Goal: Communication & Community: Answer question/provide support

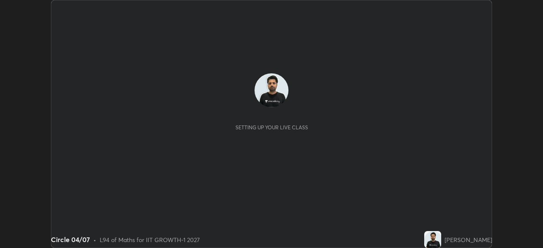
scroll to position [248, 542]
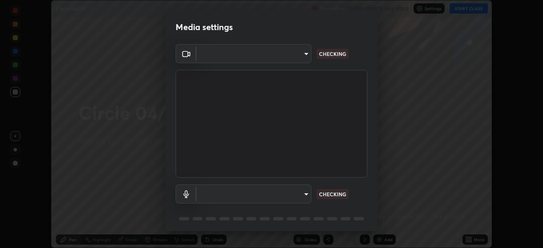
click at [299, 61] on body "Erase all Circle 04/07 Recording CLASS STARTS IN 6 MINS Settings START CLASS Se…" at bounding box center [271, 124] width 543 height 248
click at [296, 59] on div at bounding box center [271, 124] width 543 height 248
type input "4d63cd10dcc1379e9927399513255d12d620b7bbb39ca773e0f9116a90128a71"
type input "6ffb47fb851f2b5fd4122b4f50b1e702015d3d597fec63146905f50527deba24"
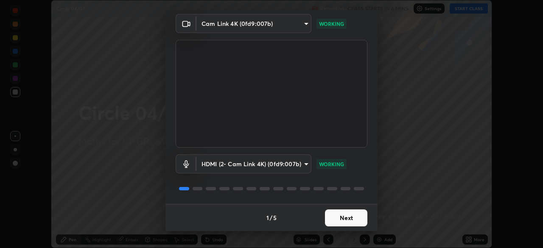
click at [346, 220] on button "Next" at bounding box center [346, 218] width 42 height 17
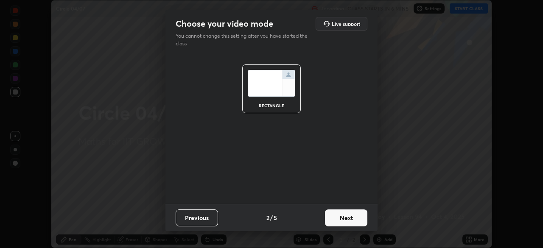
scroll to position [0, 0]
click at [352, 221] on button "Next" at bounding box center [346, 218] width 42 height 17
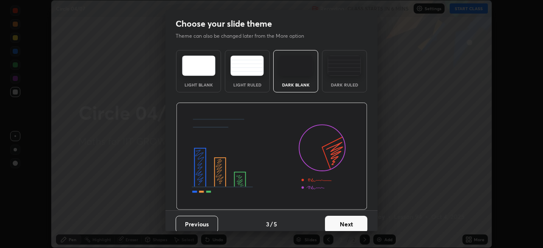
click at [357, 223] on button "Next" at bounding box center [346, 224] width 42 height 17
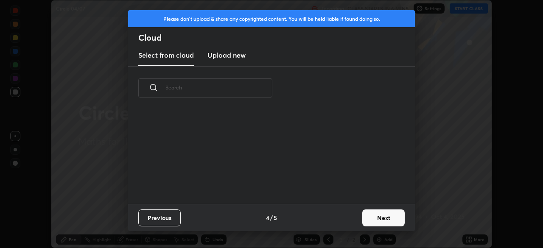
click at [366, 221] on button "Next" at bounding box center [383, 218] width 42 height 17
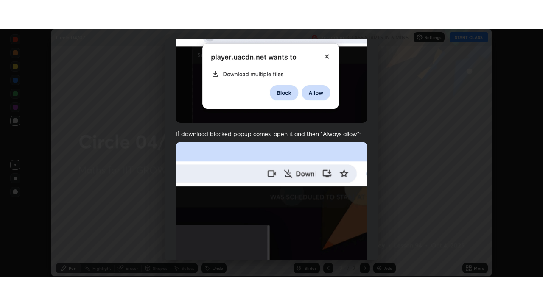
scroll to position [203, 0]
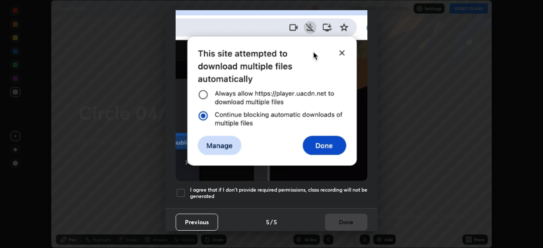
click at [185, 188] on div at bounding box center [181, 193] width 10 height 10
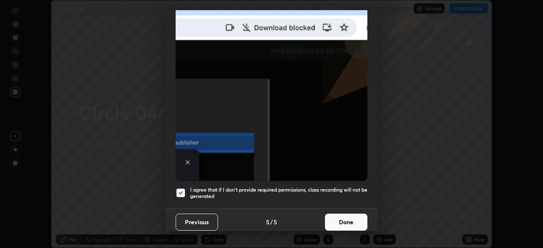
click at [347, 216] on button "Done" at bounding box center [346, 222] width 42 height 17
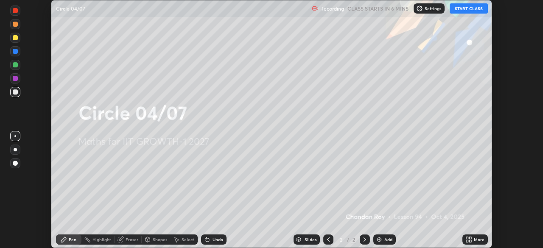
click at [469, 240] on icon at bounding box center [468, 239] width 7 height 7
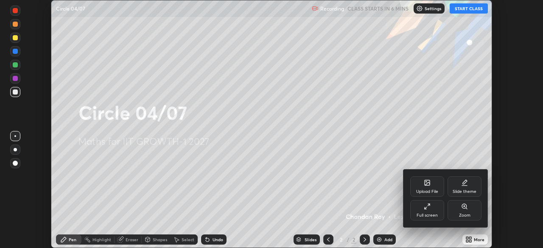
click at [432, 212] on div "Full screen" at bounding box center [427, 210] width 34 height 20
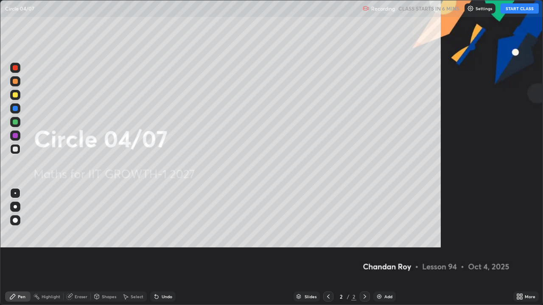
scroll to position [305, 543]
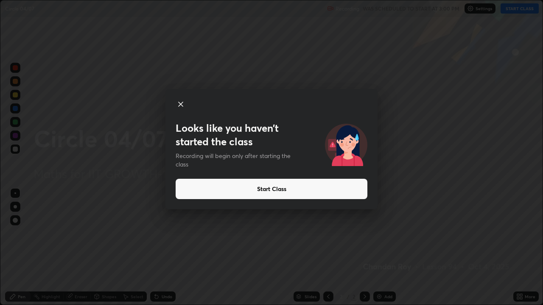
click at [256, 191] on button "Start Class" at bounding box center [272, 189] width 192 height 20
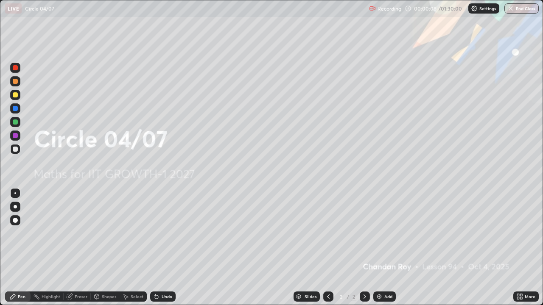
click at [521, 248] on icon at bounding box center [521, 295] width 2 height 2
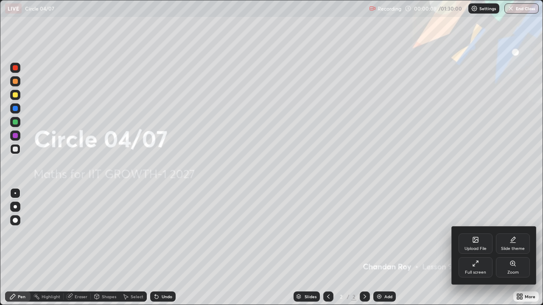
click at [477, 248] on div "Upload File" at bounding box center [475, 249] width 22 height 4
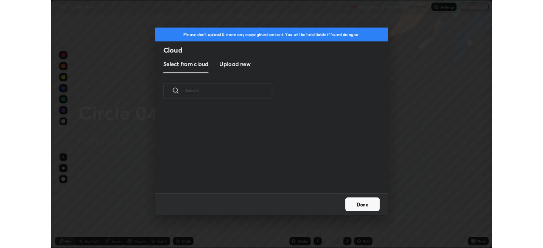
scroll to position [104, 272]
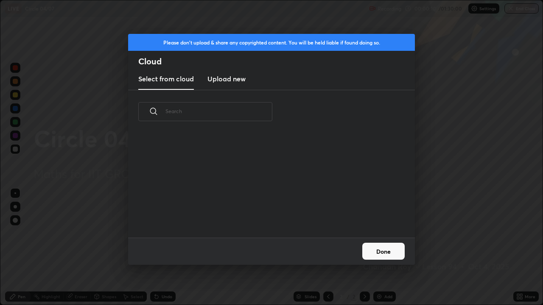
click at [240, 77] on h3 "Upload new" at bounding box center [226, 79] width 38 height 10
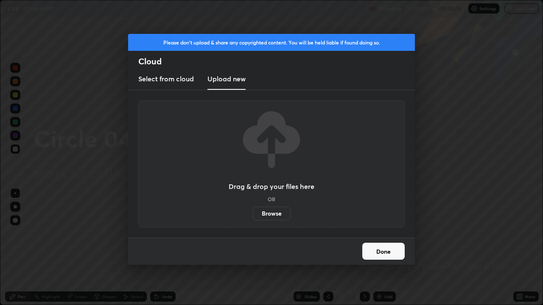
click at [270, 211] on label "Browse" at bounding box center [272, 214] width 38 height 14
click at [253, 211] on input "Browse" at bounding box center [253, 214] width 0 height 14
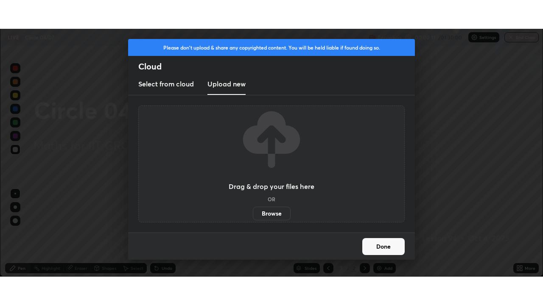
scroll to position [42168, 41873]
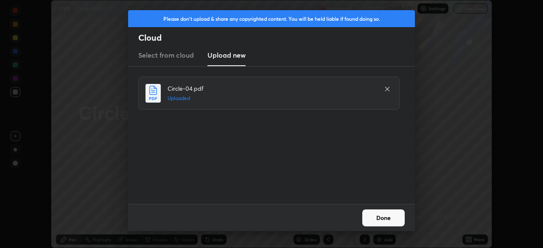
click at [384, 214] on button "Done" at bounding box center [383, 218] width 42 height 17
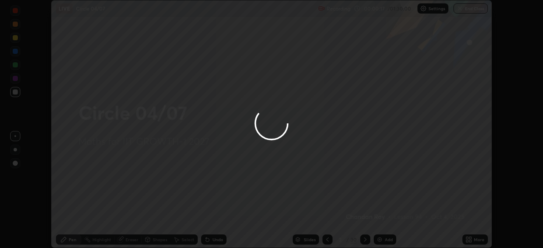
click at [470, 238] on div at bounding box center [271, 124] width 543 height 248
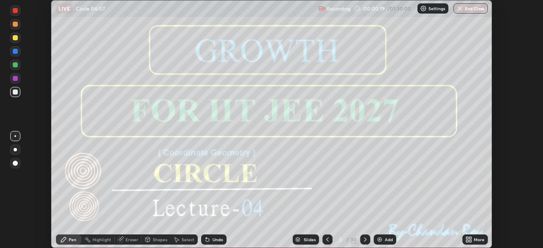
click at [467, 239] on icon at bounding box center [467, 238] width 2 height 2
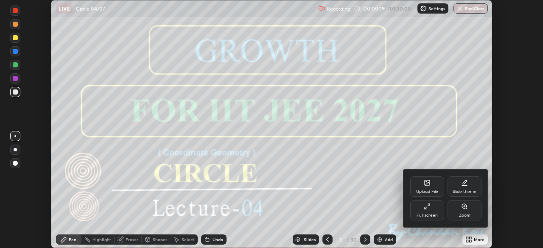
click at [431, 209] on div "Full screen" at bounding box center [427, 210] width 34 height 20
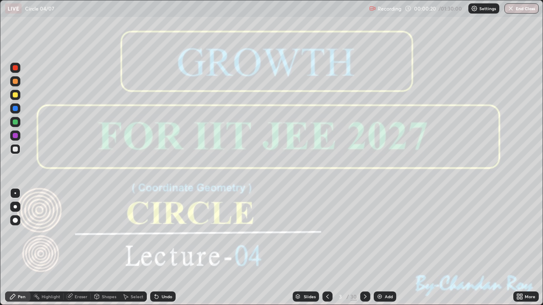
scroll to position [305, 543]
click at [364, 248] on icon at bounding box center [365, 297] width 7 height 7
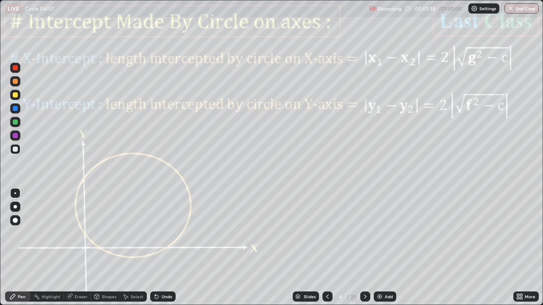
click at [364, 248] on icon at bounding box center [365, 297] width 3 height 4
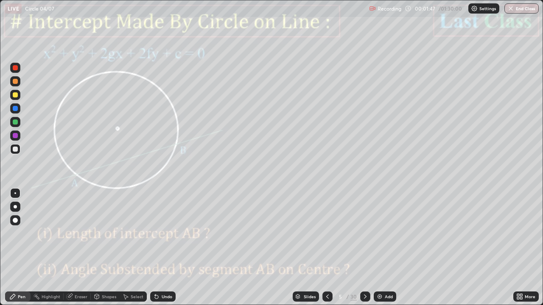
click at [364, 248] on icon at bounding box center [365, 297] width 7 height 7
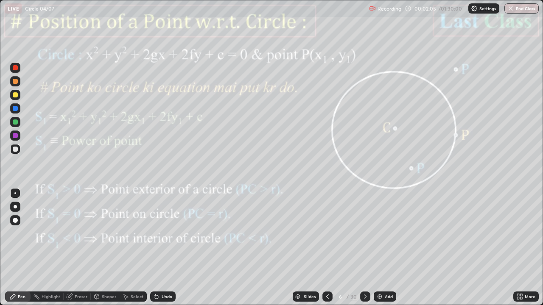
click at [364, 248] on icon at bounding box center [365, 297] width 7 height 7
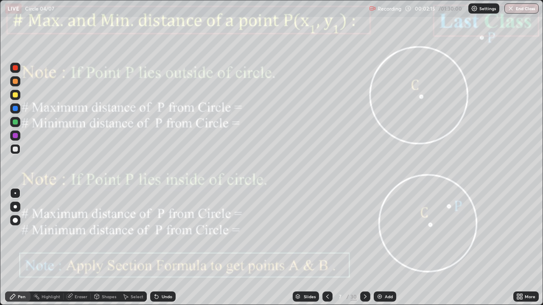
click at [369, 248] on div at bounding box center [365, 297] width 10 height 10
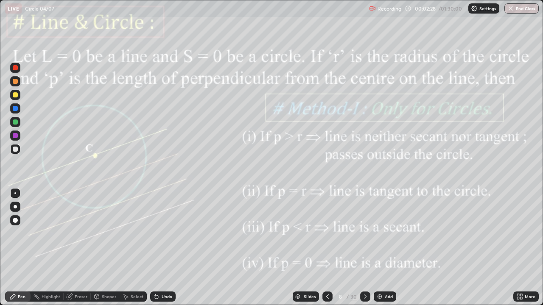
click at [14, 135] on div at bounding box center [15, 135] width 5 height 5
click at [107, 248] on div "Shapes" at bounding box center [109, 297] width 14 height 4
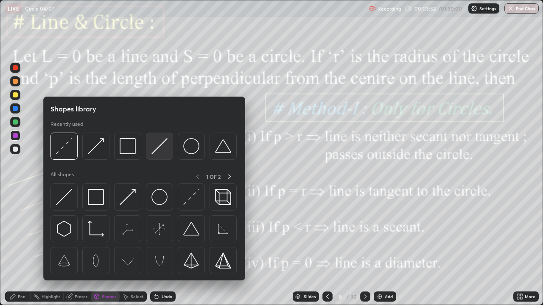
click at [155, 151] on img at bounding box center [159, 146] width 16 height 16
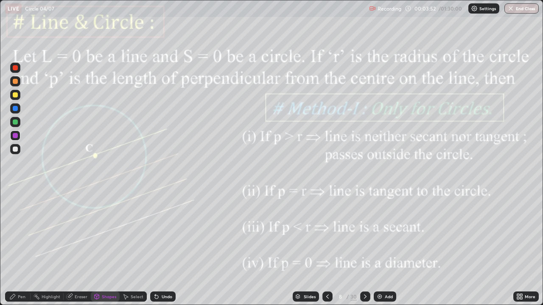
click at [14, 92] on div at bounding box center [15, 94] width 5 height 5
click at [14, 68] on div at bounding box center [15, 67] width 5 height 5
click at [172, 248] on div "Undo" at bounding box center [162, 297] width 25 height 10
click at [20, 248] on div "Pen" at bounding box center [22, 297] width 8 height 4
click at [364, 248] on icon at bounding box center [365, 297] width 7 height 7
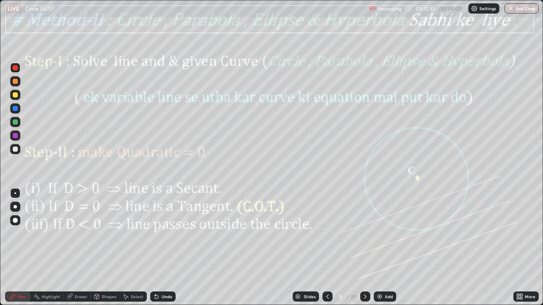
click at [82, 248] on div "Eraser" at bounding box center [81, 297] width 13 height 4
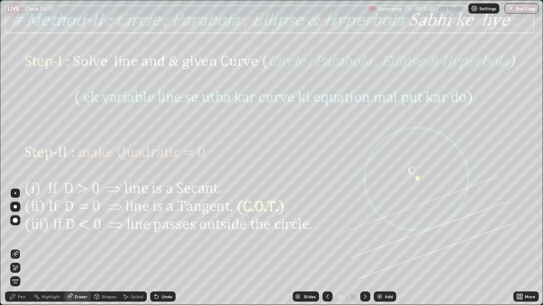
click at [14, 248] on icon at bounding box center [13, 266] width 1 height 1
click at [15, 248] on icon at bounding box center [12, 297] width 7 height 7
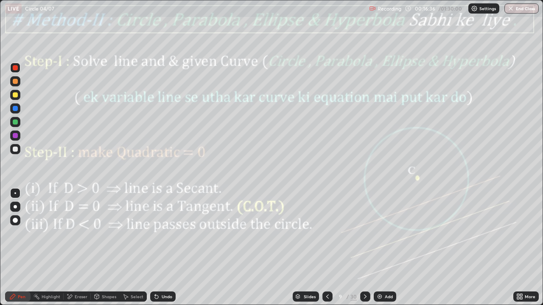
click at [364, 248] on icon at bounding box center [365, 297] width 7 height 7
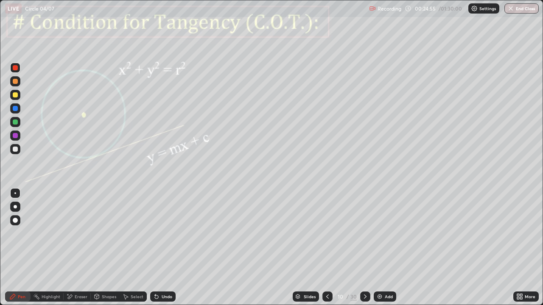
click at [17, 137] on div at bounding box center [15, 135] width 5 height 5
click at [16, 124] on div at bounding box center [15, 122] width 5 height 5
click at [16, 136] on div at bounding box center [15, 135] width 5 height 5
click at [14, 109] on div at bounding box center [15, 108] width 5 height 5
click at [16, 149] on div at bounding box center [15, 149] width 5 height 5
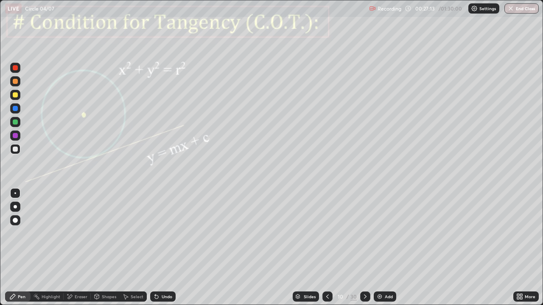
click at [17, 134] on div at bounding box center [15, 135] width 5 height 5
click at [369, 248] on div at bounding box center [365, 297] width 10 height 10
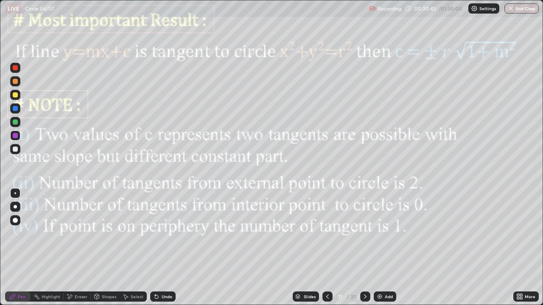
click at [110, 248] on div "Shapes" at bounding box center [109, 297] width 14 height 4
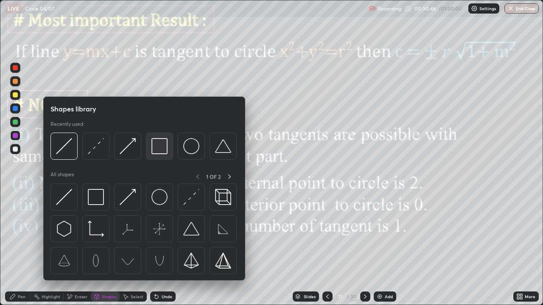
click at [158, 147] on img at bounding box center [159, 146] width 16 height 16
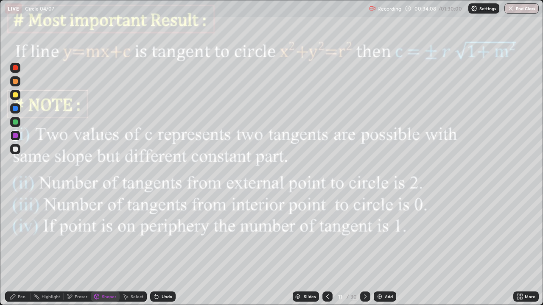
click at [109, 248] on div "Shapes" at bounding box center [109, 297] width 14 height 4
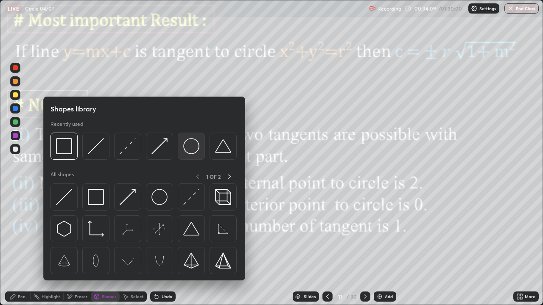
click at [190, 149] on img at bounding box center [191, 146] width 16 height 16
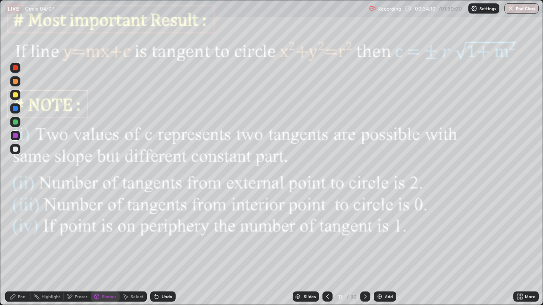
click at [16, 136] on div at bounding box center [15, 135] width 5 height 5
click at [114, 248] on div "Shapes" at bounding box center [109, 297] width 14 height 4
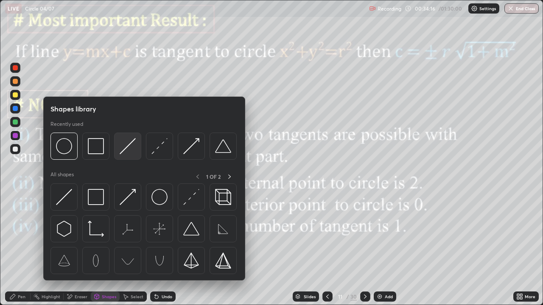
click at [124, 154] on div at bounding box center [127, 146] width 27 height 27
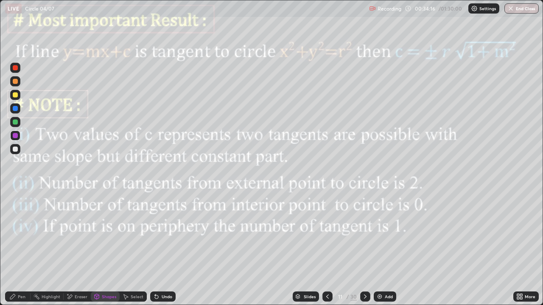
click at [18, 123] on div at bounding box center [15, 122] width 10 height 10
click at [166, 248] on div "Undo" at bounding box center [167, 297] width 11 height 4
click at [364, 248] on icon at bounding box center [365, 297] width 7 height 7
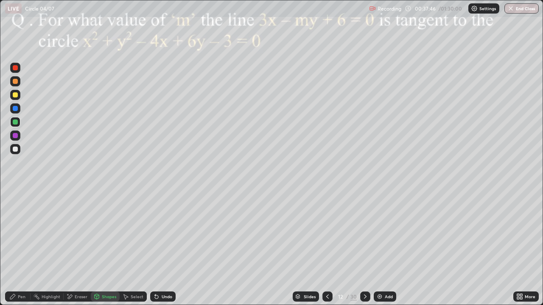
click at [105, 248] on div "Shapes" at bounding box center [109, 297] width 14 height 4
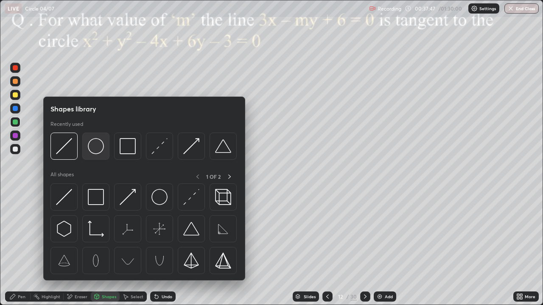
click at [98, 153] on img at bounding box center [96, 146] width 16 height 16
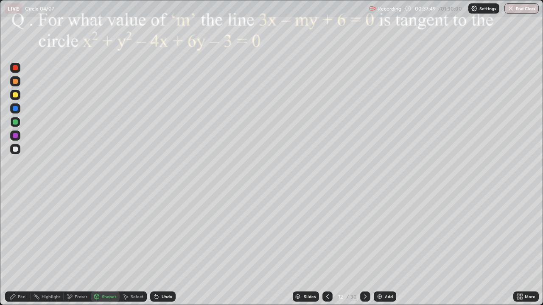
click at [22, 248] on div "Pen" at bounding box center [17, 297] width 25 height 10
click at [16, 136] on div at bounding box center [15, 135] width 5 height 5
click at [106, 248] on div "Shapes" at bounding box center [109, 297] width 14 height 4
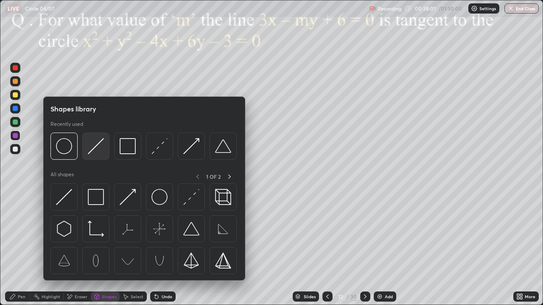
click at [97, 146] on img at bounding box center [96, 146] width 16 height 16
click at [20, 137] on div at bounding box center [15, 136] width 10 height 10
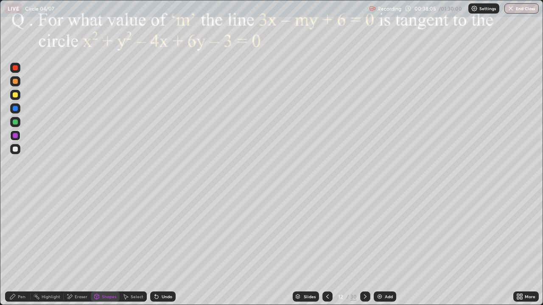
click at [104, 248] on div "Shapes" at bounding box center [109, 297] width 14 height 4
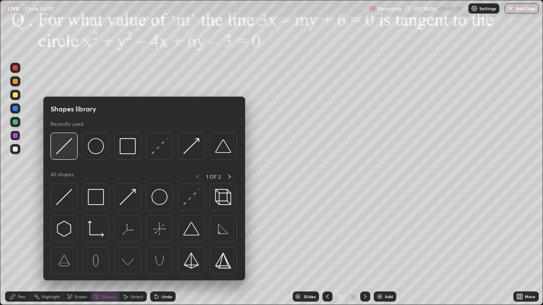
click at [65, 147] on img at bounding box center [64, 146] width 16 height 16
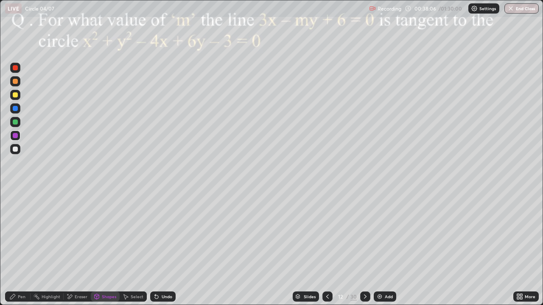
click at [20, 98] on div at bounding box center [15, 95] width 10 height 10
click at [18, 248] on div "Pen" at bounding box center [17, 297] width 25 height 10
click at [14, 138] on div at bounding box center [15, 135] width 5 height 5
click at [364, 248] on icon at bounding box center [365, 297] width 7 height 7
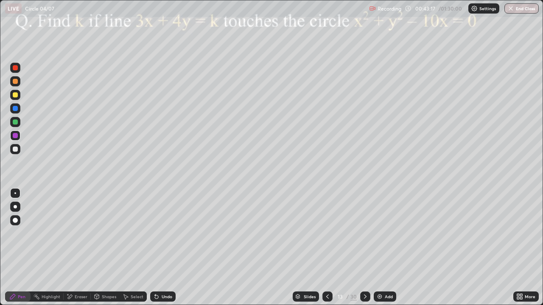
click at [364, 248] on icon at bounding box center [365, 297] width 7 height 7
click at [109, 248] on div "Shapes" at bounding box center [109, 297] width 14 height 4
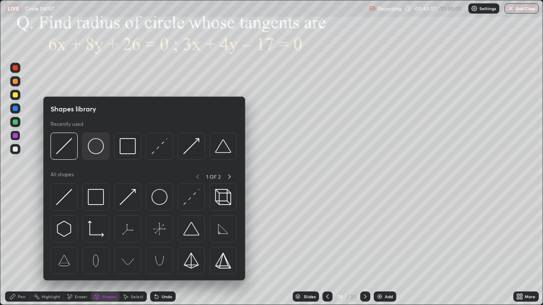
click at [98, 154] on img at bounding box center [96, 146] width 16 height 16
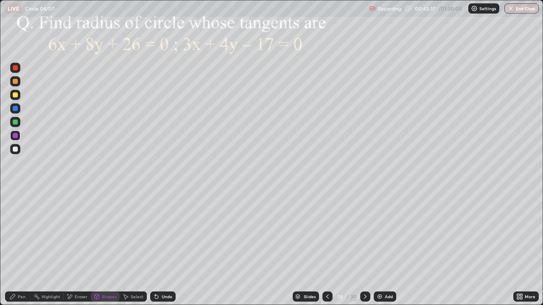
click at [18, 136] on div at bounding box center [15, 136] width 10 height 10
click at [109, 248] on div "Shapes" at bounding box center [109, 297] width 14 height 4
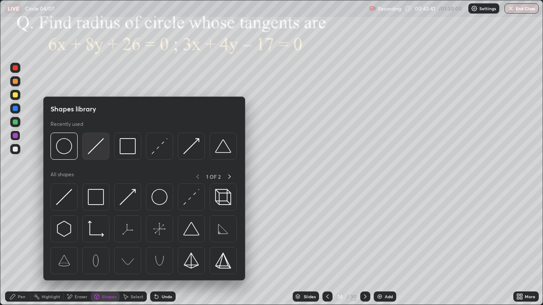
click at [103, 145] on img at bounding box center [96, 146] width 16 height 16
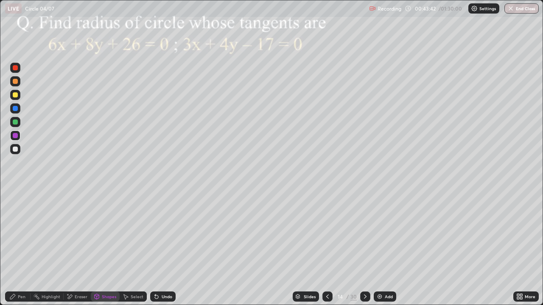
click at [17, 122] on div at bounding box center [15, 122] width 5 height 5
click at [168, 248] on div "Undo" at bounding box center [167, 297] width 11 height 4
click at [165, 248] on div "Undo" at bounding box center [167, 297] width 11 height 4
click at [15, 134] on div at bounding box center [15, 135] width 5 height 5
click at [15, 122] on div at bounding box center [15, 122] width 5 height 5
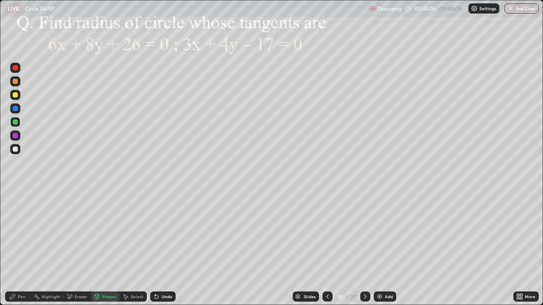
click at [15, 150] on div at bounding box center [15, 149] width 5 height 5
click at [165, 248] on div "Undo" at bounding box center [167, 297] width 11 height 4
click at [13, 248] on icon at bounding box center [12, 297] width 7 height 7
click at [107, 248] on div "Shapes" at bounding box center [109, 297] width 14 height 4
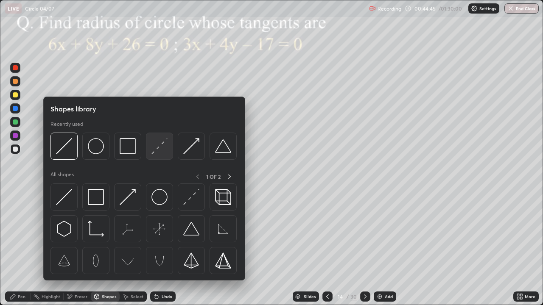
click at [156, 148] on img at bounding box center [159, 146] width 16 height 16
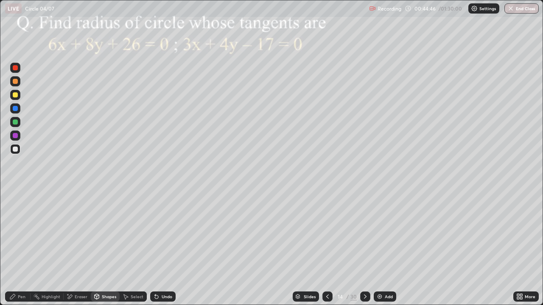
click at [15, 68] on div at bounding box center [15, 67] width 5 height 5
click at [15, 119] on div at bounding box center [15, 122] width 10 height 10
click at [163, 248] on div "Undo" at bounding box center [167, 297] width 11 height 4
click at [20, 248] on div "Pen" at bounding box center [22, 297] width 8 height 4
click at [364, 248] on icon at bounding box center [365, 297] width 7 height 7
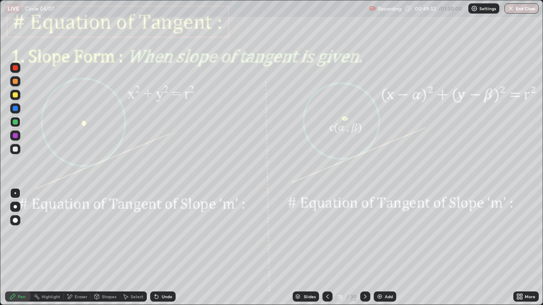
click at [17, 137] on div at bounding box center [15, 135] width 5 height 5
click at [109, 248] on div "Shapes" at bounding box center [105, 297] width 29 height 10
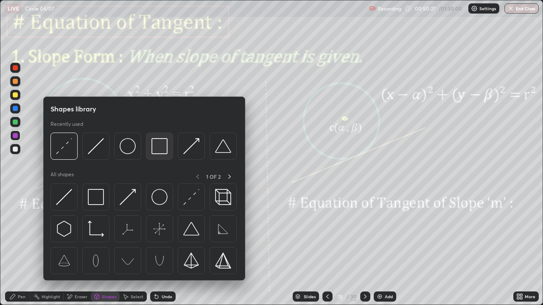
click at [157, 151] on img at bounding box center [159, 146] width 16 height 16
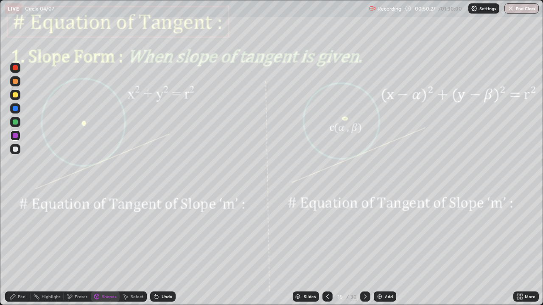
click at [16, 126] on div at bounding box center [15, 122] width 10 height 10
click at [364, 248] on icon at bounding box center [365, 297] width 7 height 7
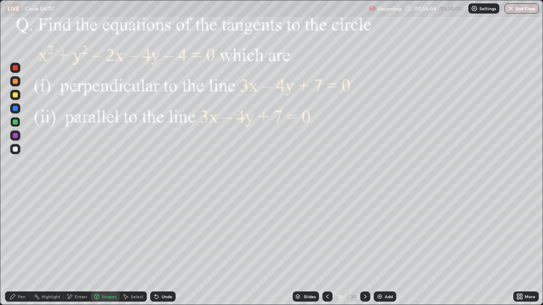
click at [15, 136] on div at bounding box center [15, 135] width 5 height 5
click at [164, 248] on div "Undo" at bounding box center [162, 297] width 25 height 10
click at [17, 248] on div "Pen" at bounding box center [17, 297] width 25 height 10
click at [163, 248] on div "Undo" at bounding box center [167, 297] width 11 height 4
click at [161, 248] on div "Undo" at bounding box center [162, 297] width 25 height 10
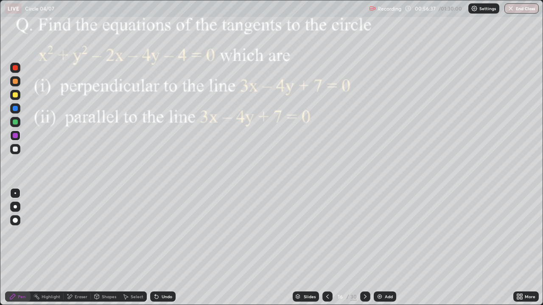
click at [15, 120] on div at bounding box center [15, 122] width 5 height 5
click at [15, 134] on div at bounding box center [15, 135] width 5 height 5
click at [14, 122] on div at bounding box center [15, 122] width 5 height 5
click at [15, 136] on div at bounding box center [15, 135] width 5 height 5
click at [368, 248] on div at bounding box center [365, 297] width 10 height 10
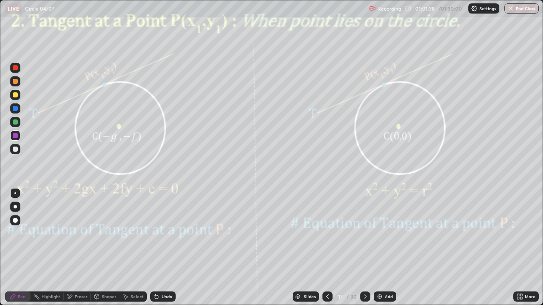
click at [369, 248] on div at bounding box center [365, 297] width 10 height 10
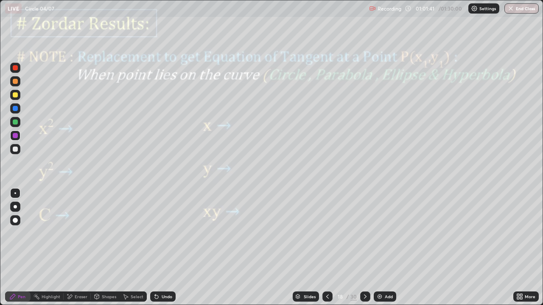
click at [12, 140] on div at bounding box center [15, 136] width 10 height 10
click at [22, 248] on div "Pen" at bounding box center [17, 296] width 25 height 17
click at [15, 134] on div at bounding box center [15, 135] width 5 height 5
click at [17, 134] on div at bounding box center [15, 135] width 5 height 5
click at [327, 248] on icon at bounding box center [327, 297] width 3 height 4
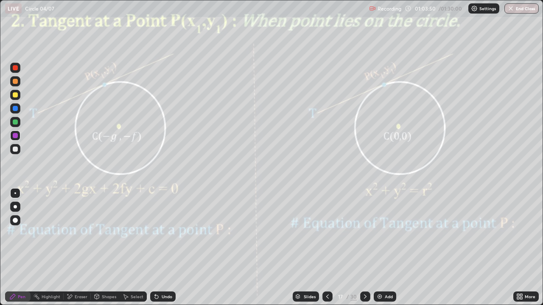
click at [81, 248] on div "Eraser" at bounding box center [81, 297] width 13 height 4
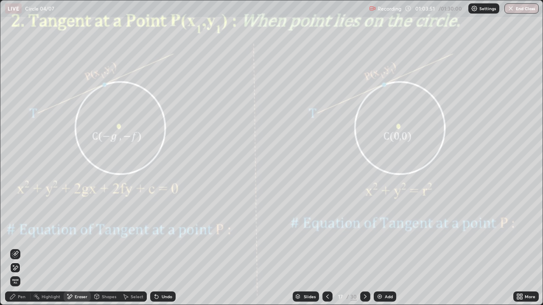
click at [22, 248] on div "Pen" at bounding box center [22, 297] width 8 height 4
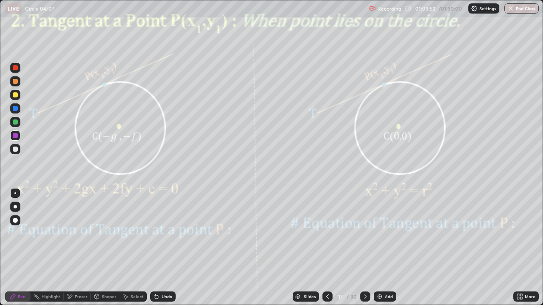
click at [15, 138] on div at bounding box center [15, 135] width 5 height 5
click at [168, 248] on div "Undo" at bounding box center [167, 297] width 11 height 4
click at [367, 248] on icon at bounding box center [365, 297] width 7 height 7
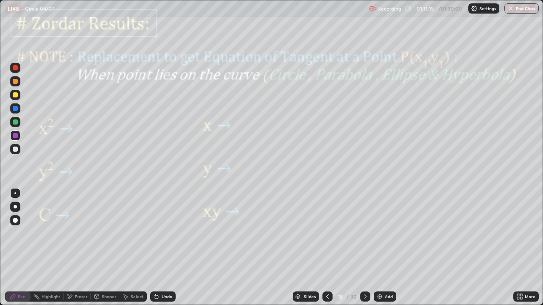
click at [367, 248] on icon at bounding box center [365, 297] width 7 height 7
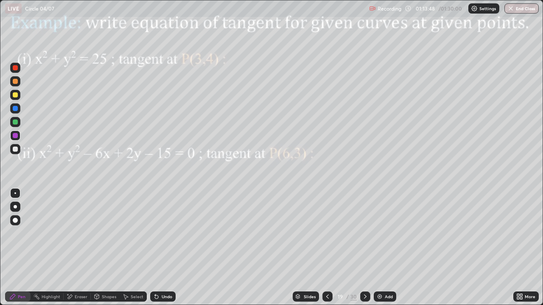
click at [14, 137] on div at bounding box center [15, 135] width 5 height 5
click at [16, 109] on div at bounding box center [15, 108] width 5 height 5
click at [367, 248] on icon at bounding box center [365, 297] width 7 height 7
click at [14, 137] on div at bounding box center [15, 135] width 5 height 5
click at [13, 122] on div at bounding box center [15, 122] width 5 height 5
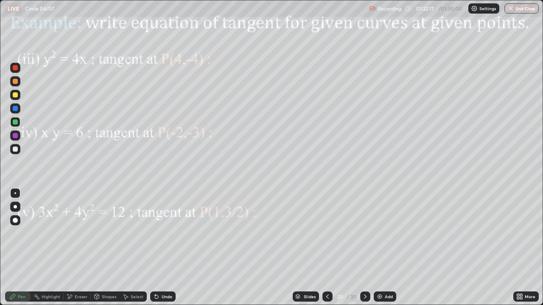
click at [165, 248] on div "Undo" at bounding box center [167, 297] width 11 height 4
click at [167, 248] on div "Undo" at bounding box center [162, 297] width 25 height 10
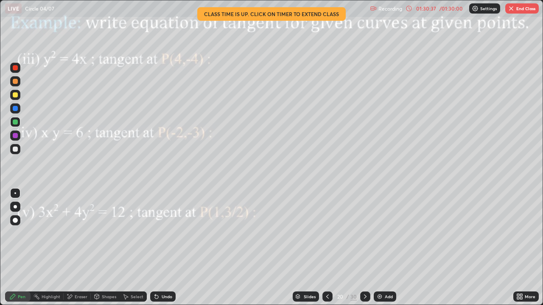
click at [527, 11] on button "End Class" at bounding box center [522, 8] width 34 height 10
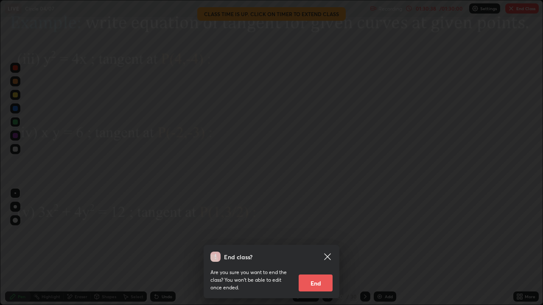
click at [317, 248] on button "End" at bounding box center [316, 283] width 34 height 17
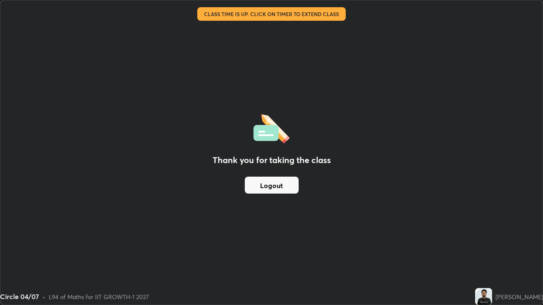
click at [282, 189] on button "Logout" at bounding box center [272, 185] width 54 height 17
